Goal: Check status

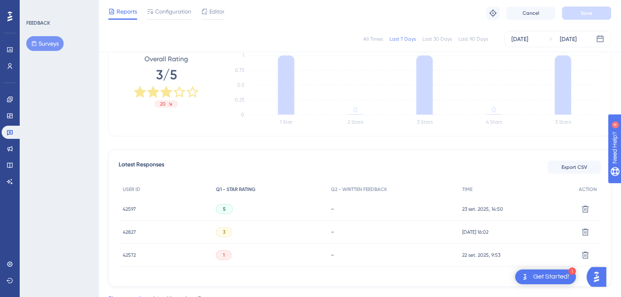
scroll to position [144, 0]
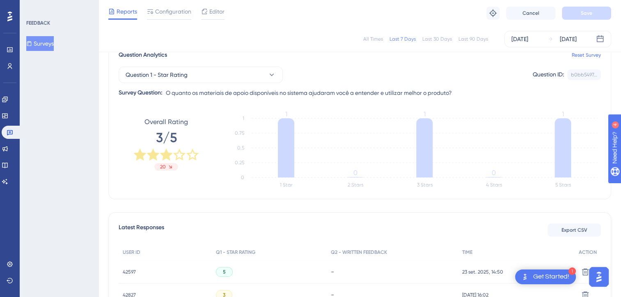
scroll to position [21, 0]
